Goal: Find specific page/section: Find specific page/section

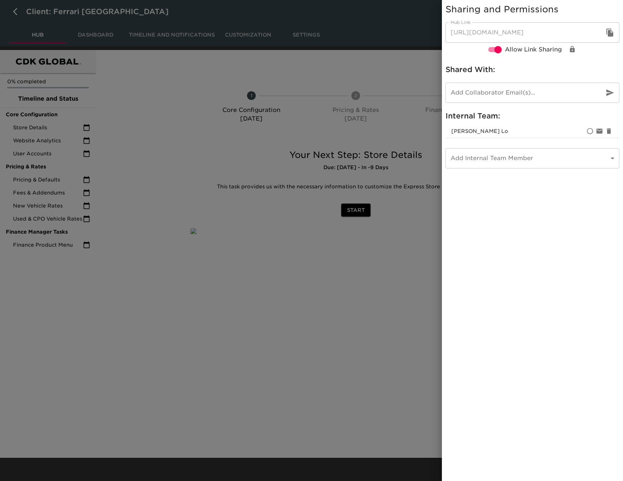
drag, startPoint x: 357, startPoint y: 87, endPoint x: 375, endPoint y: 62, distance: 30.1
click at [357, 87] on div at bounding box center [311, 240] width 623 height 481
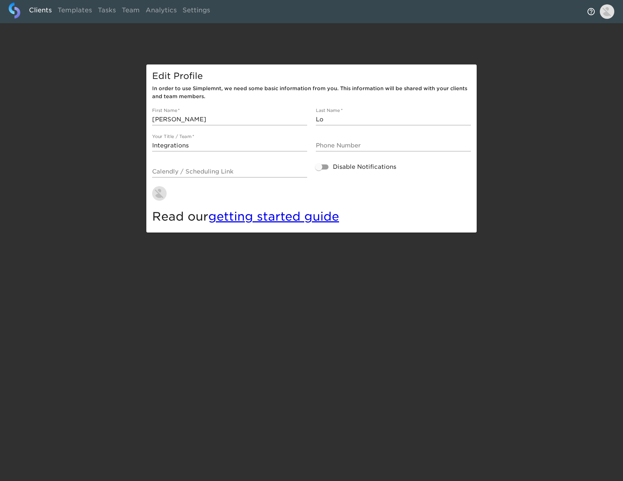
drag, startPoint x: 47, startPoint y: 11, endPoint x: 54, endPoint y: 20, distance: 12.0
click at [47, 11] on link "Clients" at bounding box center [40, 12] width 29 height 18
select select "10"
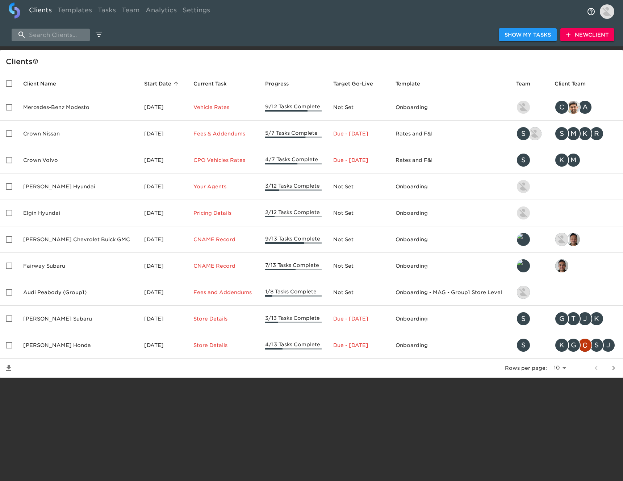
click at [59, 37] on input "search" at bounding box center [51, 35] width 78 height 13
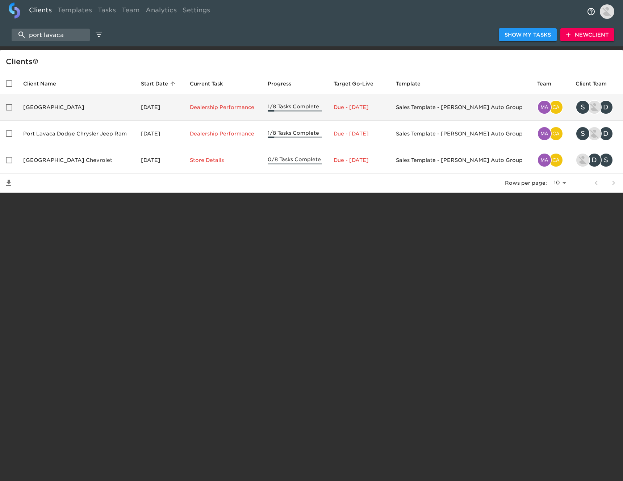
type input "port lavaca"
click at [91, 108] on td "Port Lavaca Ford" at bounding box center [76, 107] width 118 height 26
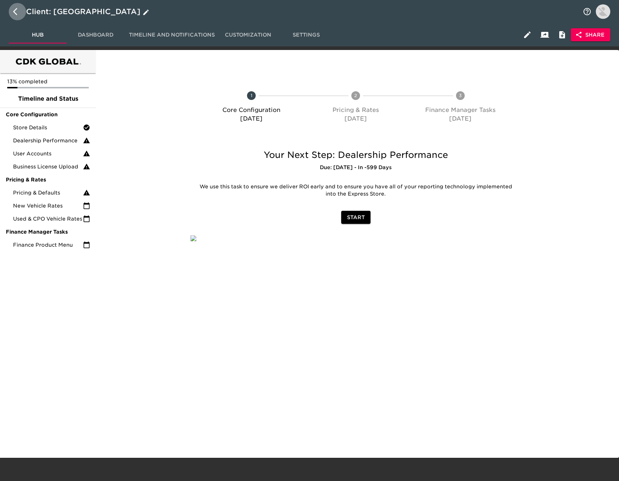
click at [14, 8] on icon "button" at bounding box center [17, 11] width 9 height 9
select select "10"
